Goal: Task Accomplishment & Management: Manage account settings

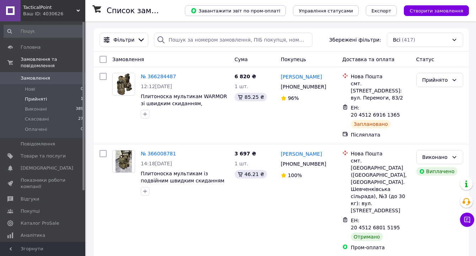
click at [71, 98] on li "Прийняті 1" at bounding box center [43, 99] width 87 height 10
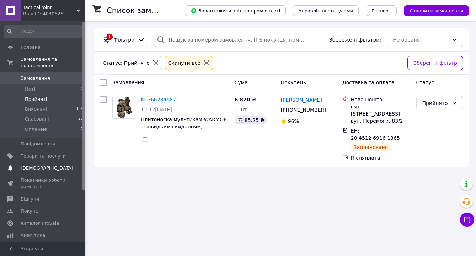
click at [53, 168] on span "[DEMOGRAPHIC_DATA]" at bounding box center [43, 168] width 45 height 6
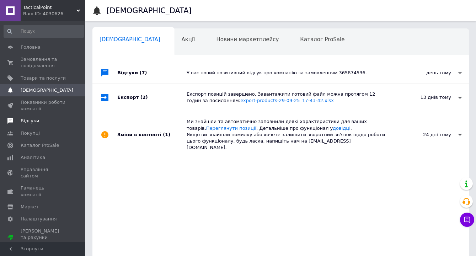
click at [33, 122] on span "Відгуки" at bounding box center [30, 121] width 18 height 6
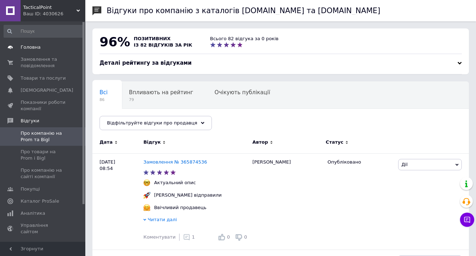
click at [36, 50] on link "Головна" at bounding box center [43, 47] width 87 height 12
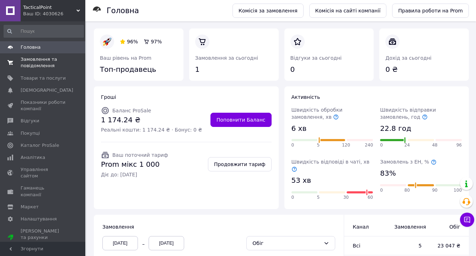
click at [52, 66] on span "Замовлення та повідомлення" at bounding box center [43, 62] width 45 height 13
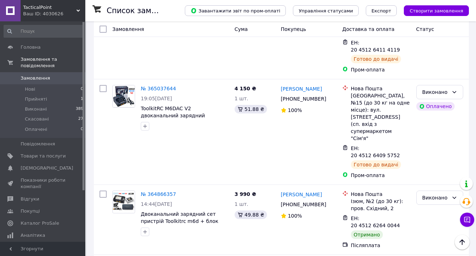
scroll to position [531, 0]
